Goal: Task Accomplishment & Management: Manage account settings

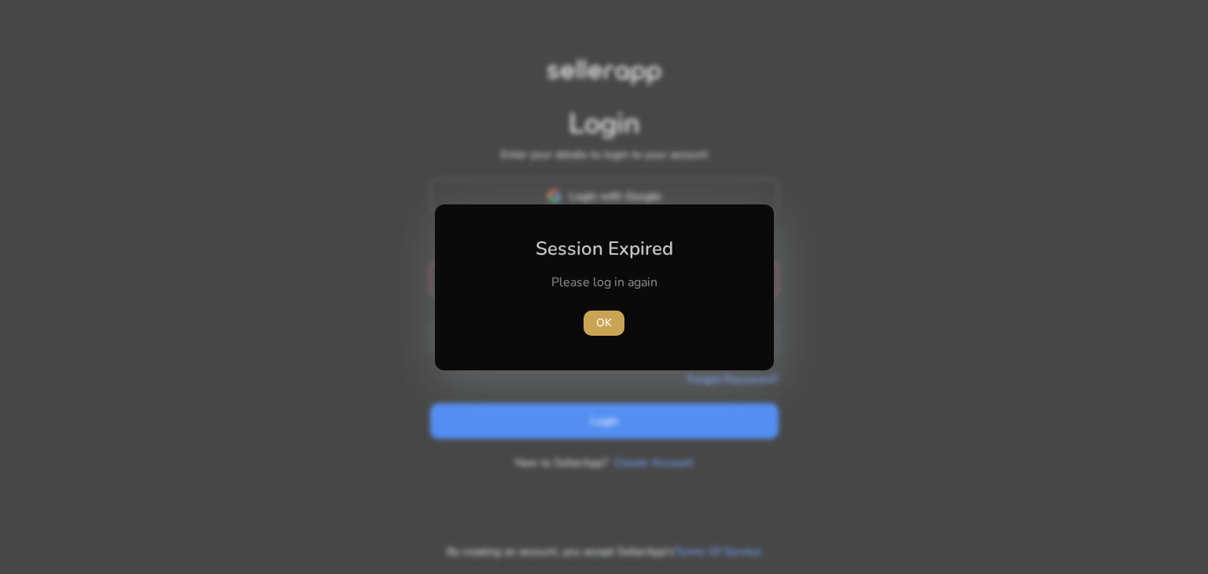
click at [598, 326] on span "OK" at bounding box center [604, 323] width 16 height 17
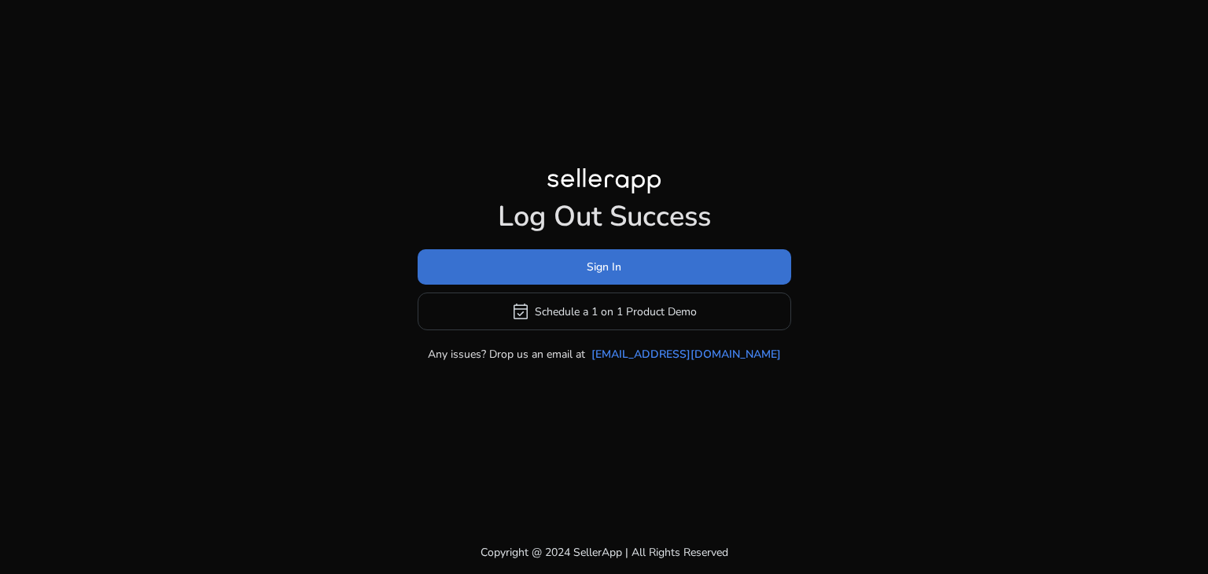
click at [614, 267] on span "Sign In" at bounding box center [604, 267] width 35 height 17
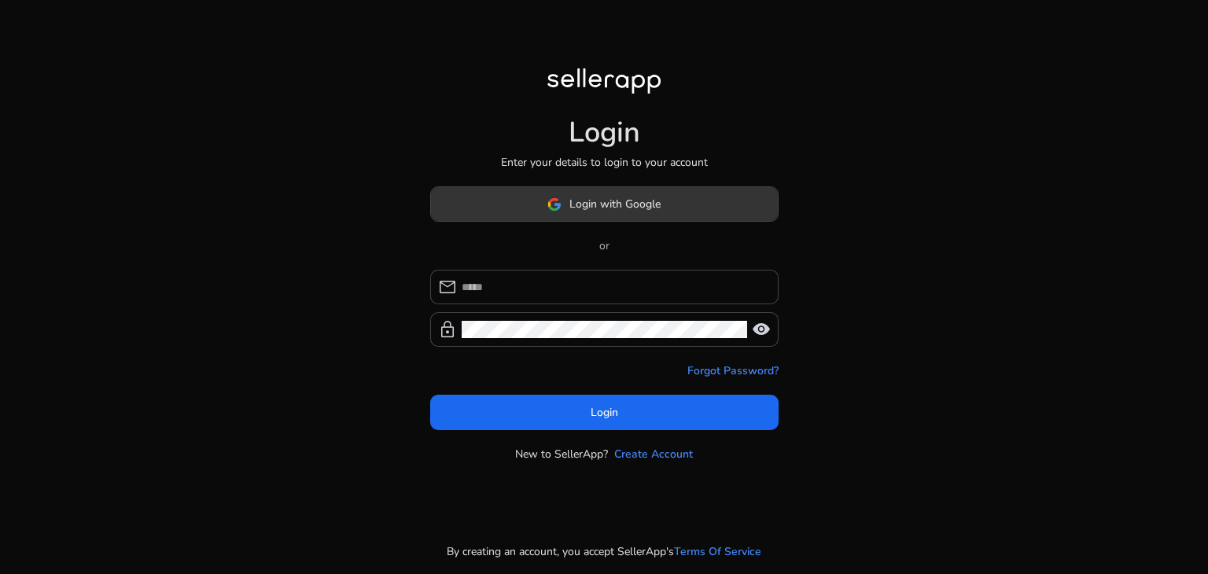
click at [617, 201] on span "Login with Google" at bounding box center [615, 204] width 91 height 17
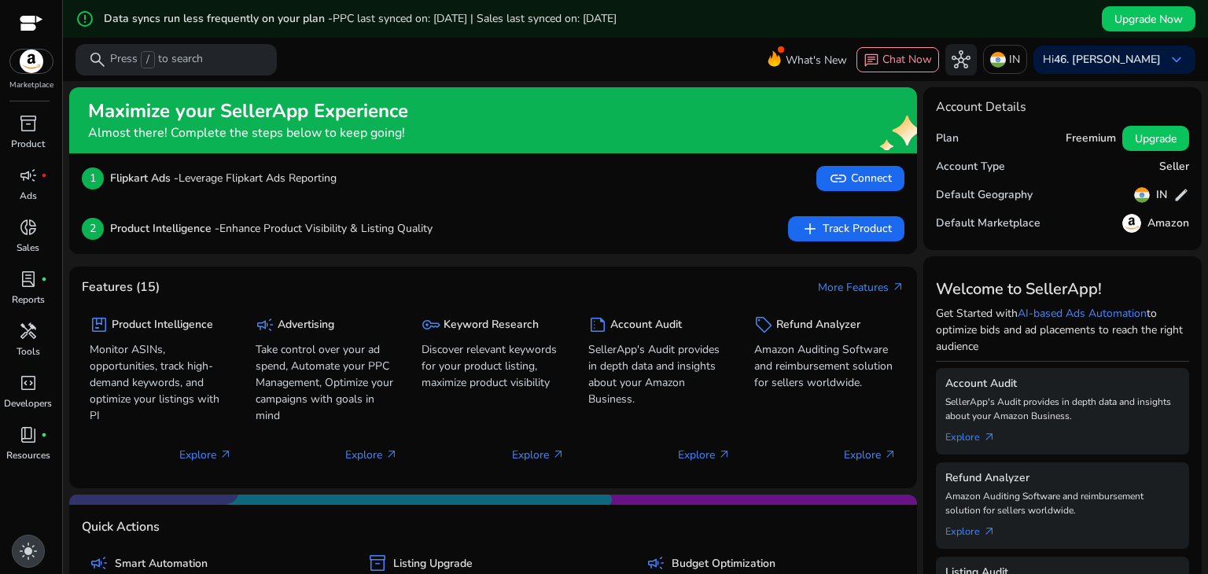
click at [24, 544] on span "light_mode" at bounding box center [28, 551] width 19 height 19
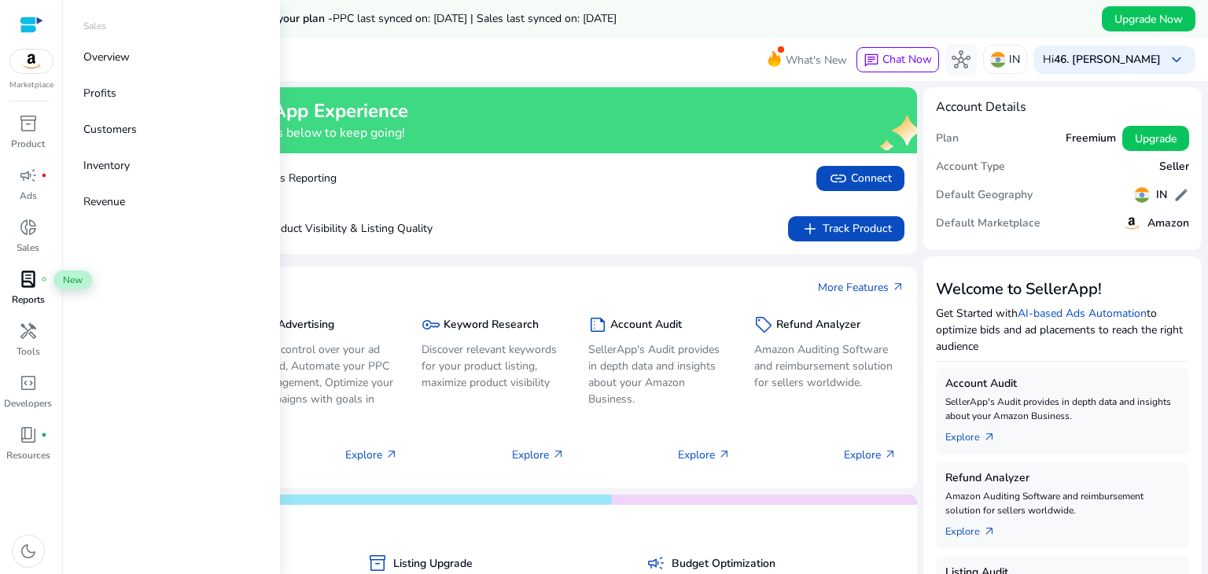
click at [26, 280] on span "lab_profile" at bounding box center [28, 279] width 19 height 19
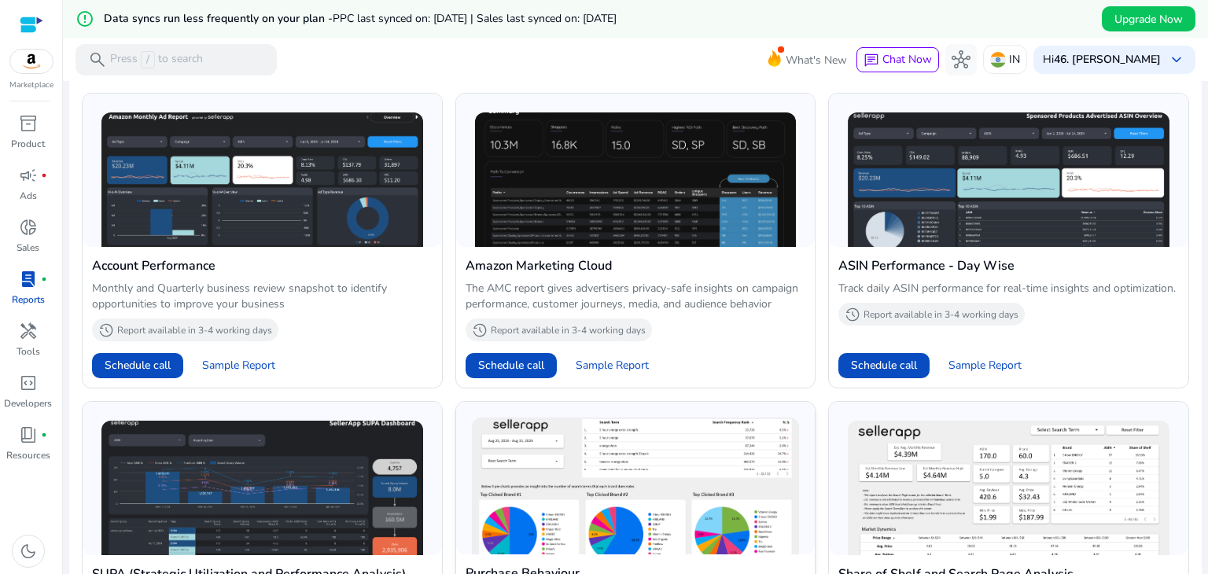
scroll to position [491, 0]
